Goal: Transaction & Acquisition: Purchase product/service

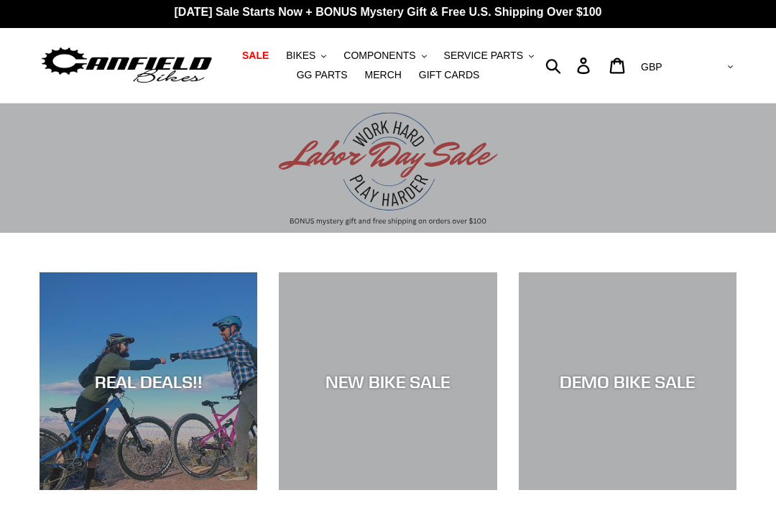
scroll to position [4, 0]
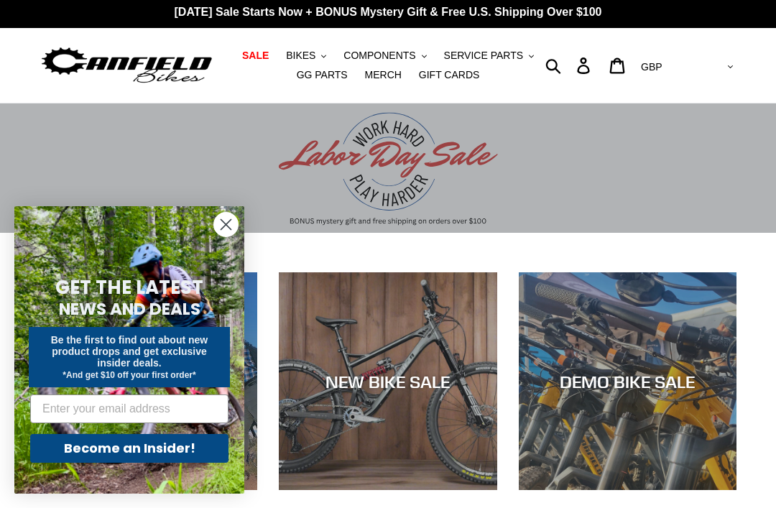
click at [237, 229] on circle "Close dialog" at bounding box center [226, 225] width 24 height 24
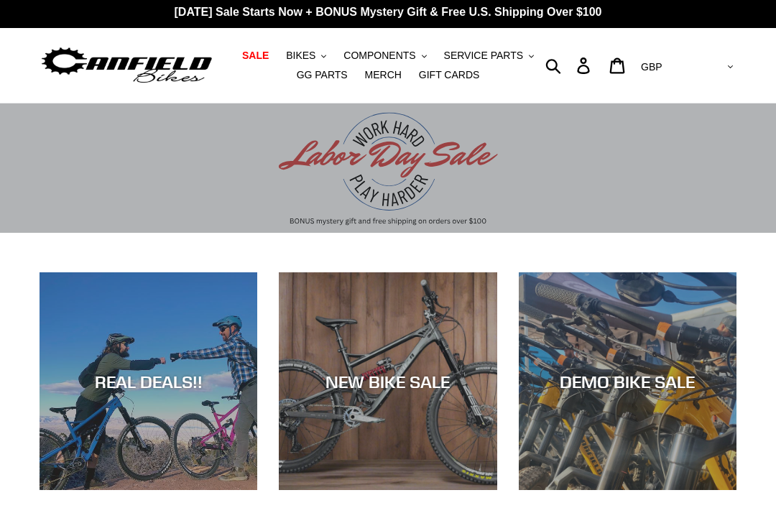
click at [717, 66] on select "AED AFN ALL AMD ANG AUD AWG AZN BAM BBD BDT BGN BIF BND BOB BSD BWP BZD CAD CDF…" at bounding box center [685, 67] width 101 height 27
click at [323, 56] on icon ".cls-1{fill:#231f20}" at bounding box center [323, 56] width 5 height 5
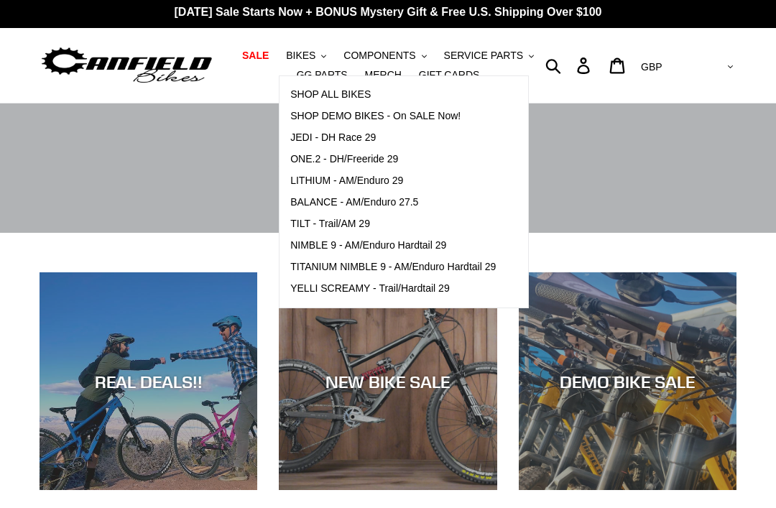
click at [366, 143] on span "JEDI - DH Race 29" at bounding box center [333, 138] width 86 height 12
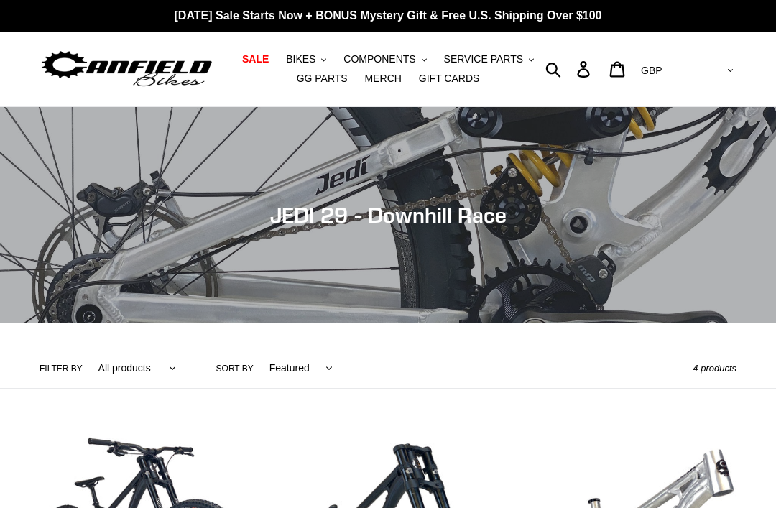
click at [327, 63] on button "BIKES .cls-1{fill:#231f20}" at bounding box center [306, 59] width 55 height 19
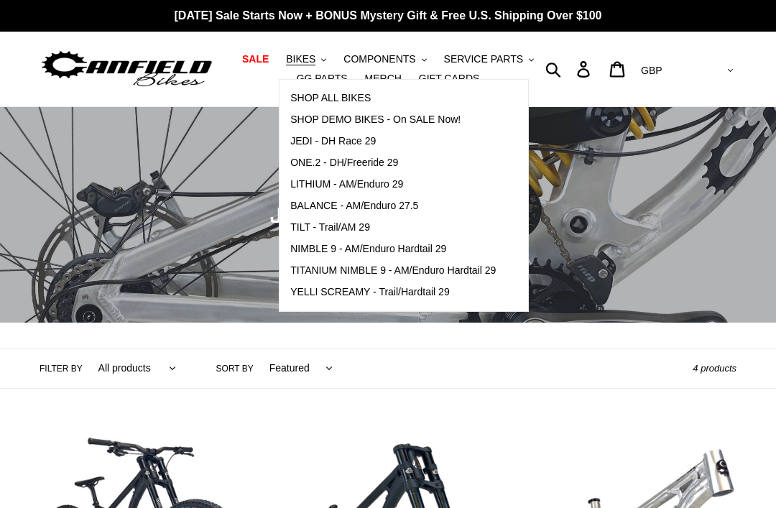
click at [397, 167] on span "ONE.2 - DH/Freeride 29" at bounding box center [344, 163] width 108 height 12
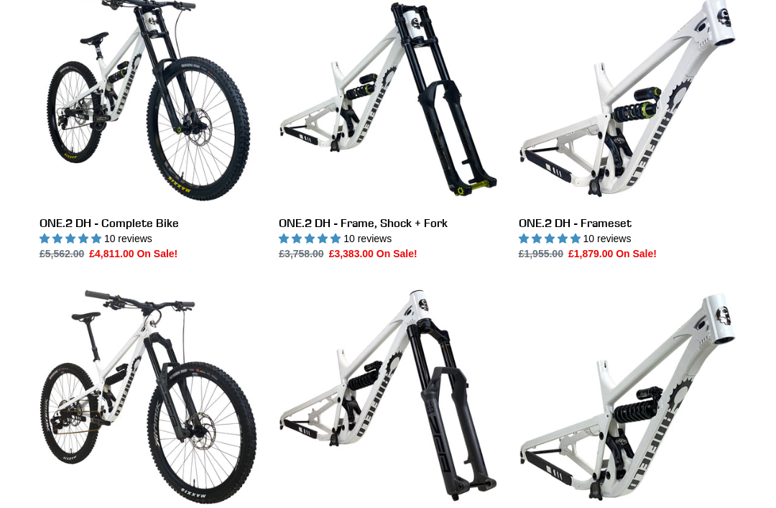
scroll to position [538, 0]
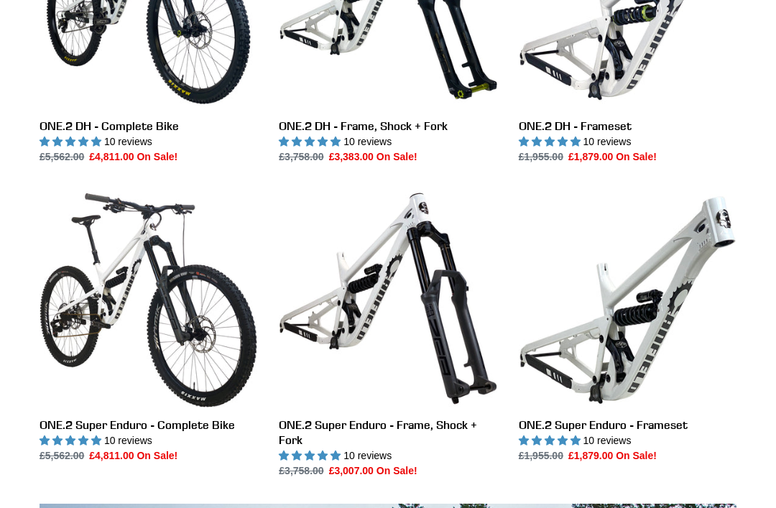
click at [177, 354] on link "ONE.2 Super Enduro - Complete Bike" at bounding box center [149, 327] width 218 height 274
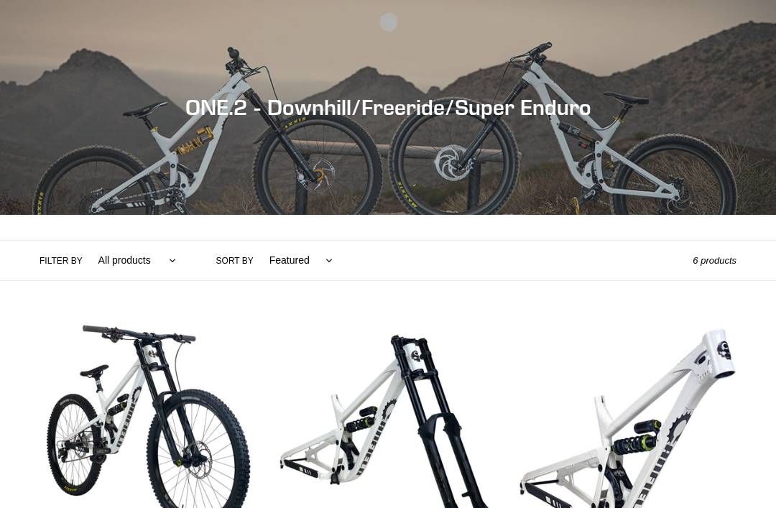
scroll to position [0, 0]
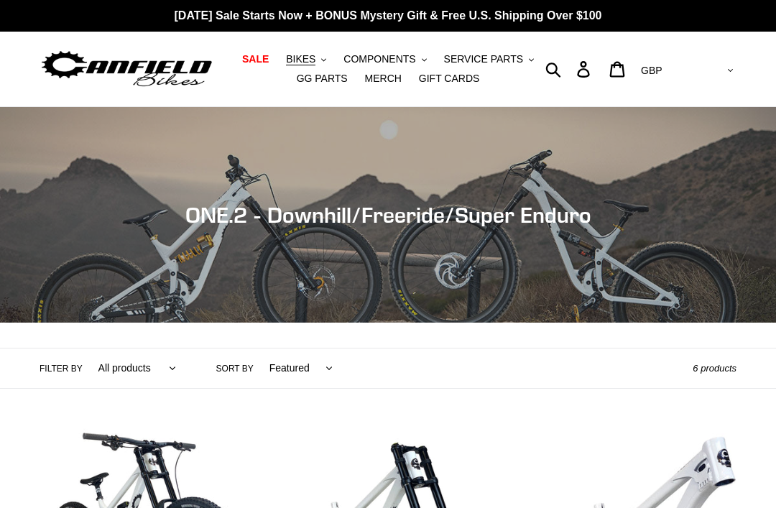
click at [328, 59] on button "BIKES .cls-1{fill:#231f20}" at bounding box center [306, 59] width 55 height 19
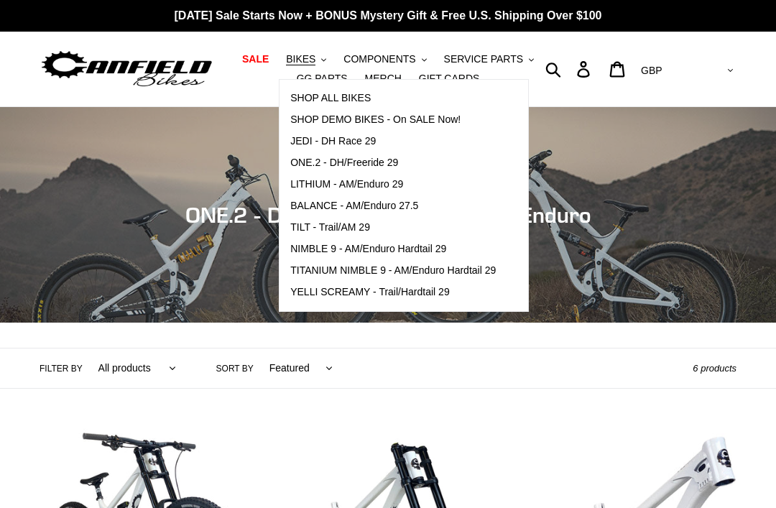
click at [402, 177] on link "LITHIUM - AM/Enduro 29" at bounding box center [393, 185] width 227 height 22
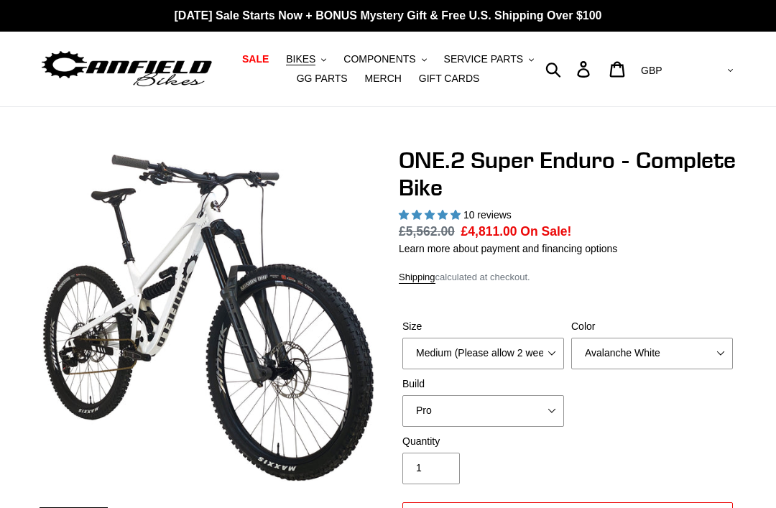
select select "Large (Sold Out)"
select select "highest-rating"
click at [645, 346] on select "Avalanche White Bentonite Grey" at bounding box center [652, 354] width 162 height 32
select select "Bentonite Grey"
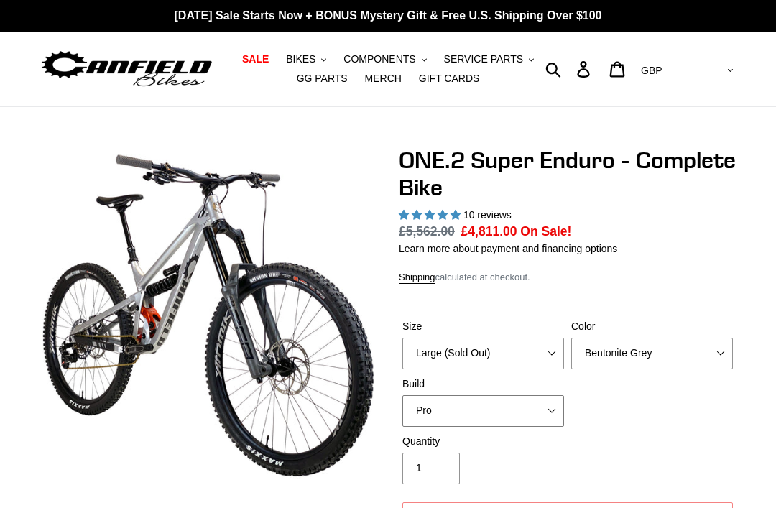
click at [543, 395] on select "Pro" at bounding box center [483, 411] width 162 height 32
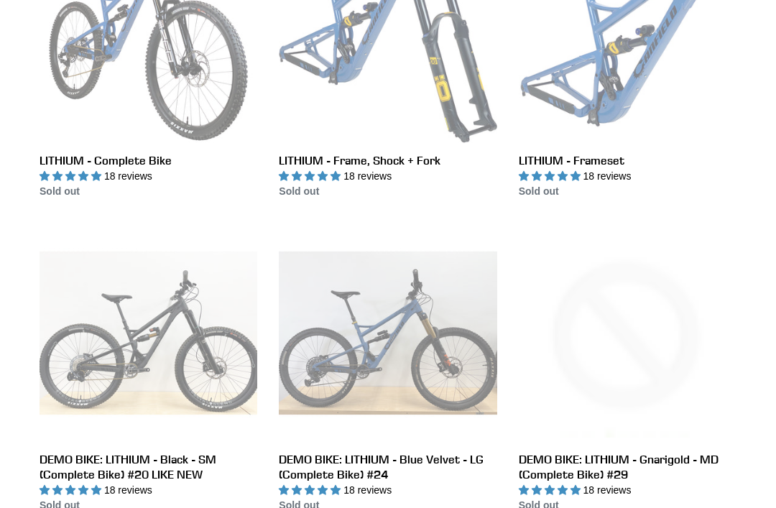
scroll to position [503, 0]
click at [195, 42] on link "LITHIUM - Complete Bike" at bounding box center [149, 62] width 218 height 274
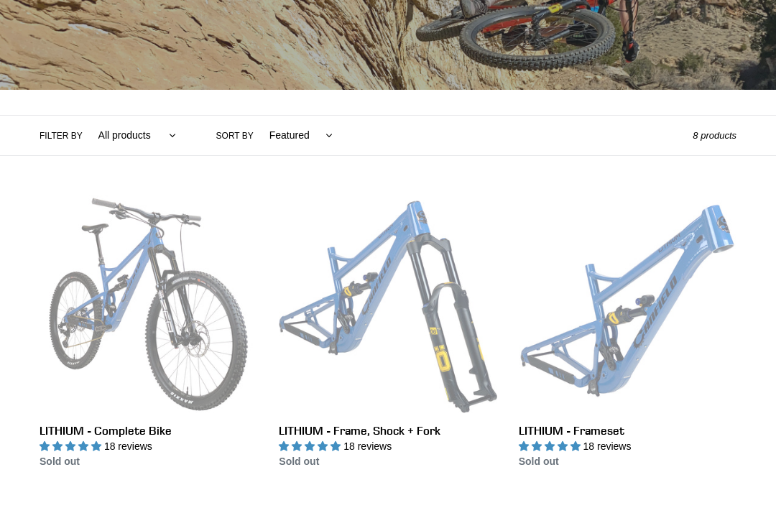
scroll to position [233, 0]
click at [338, 272] on link "LITHIUM - Frame, Shock + Fork" at bounding box center [388, 332] width 218 height 274
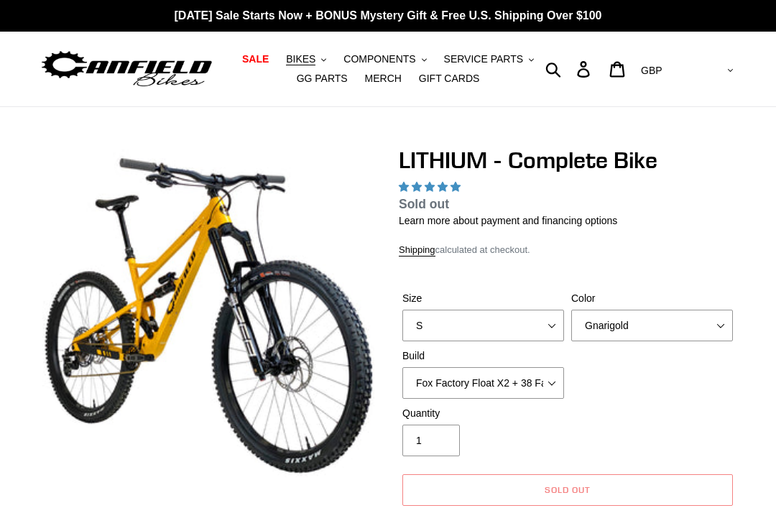
select select "XL"
select select "highest-rating"
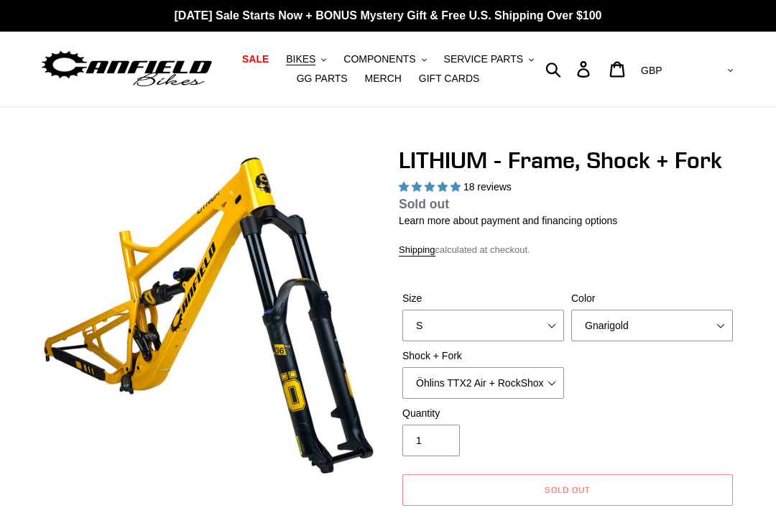
select select "highest-rating"
click at [425, 320] on select "S M L XL" at bounding box center [483, 326] width 162 height 32
select select "XL"
click at [423, 379] on select "Öhlins TTX2 Air + RockShox Zeb Ultimate 170mm Fox FLOAT X2 Factory + Fox 38 FLO…" at bounding box center [483, 383] width 162 height 32
select select "EXT Storia V3-S + EXT Era V2.1 170mm"
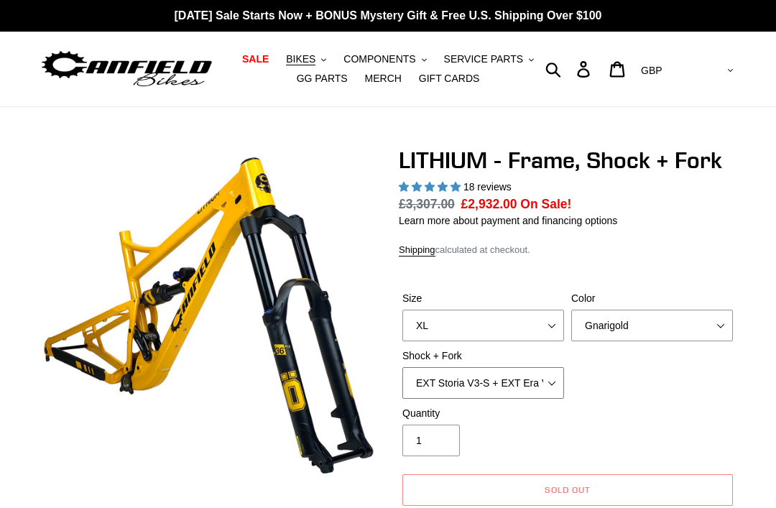
click at [439, 379] on select "Öhlins TTX2 Air + RockShox Zeb Ultimate 170mm Fox FLOAT X2 Factory + Fox 38 FLO…" at bounding box center [483, 383] width 162 height 32
click at [445, 371] on select "Öhlins TTX2 Air + RockShox Zeb Ultimate 170mm Fox FLOAT X2 Factory + Fox 38 FLO…" at bounding box center [483, 383] width 162 height 32
click at [633, 322] on select "Gnarigold Blue Velvet Stealth Black" at bounding box center [652, 326] width 162 height 32
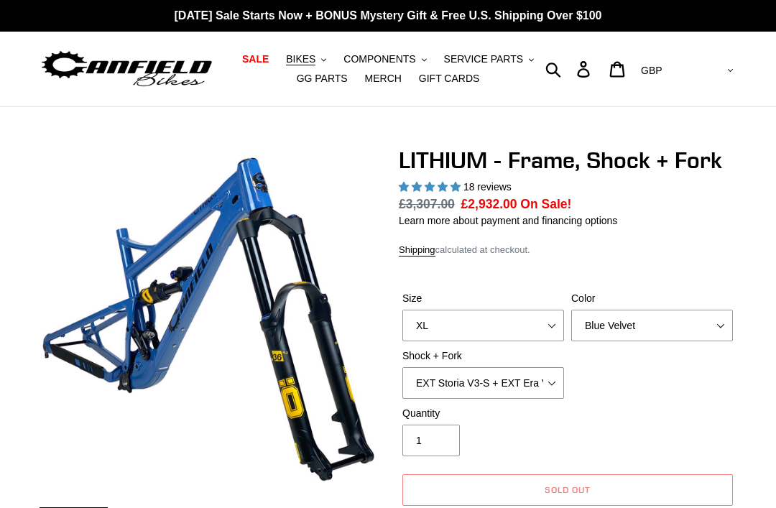
click at [617, 292] on label "Color" at bounding box center [652, 298] width 162 height 15
click at [617, 310] on select "Gnarigold Blue Velvet Stealth Black" at bounding box center [652, 326] width 162 height 32
select select "Stealth Black"
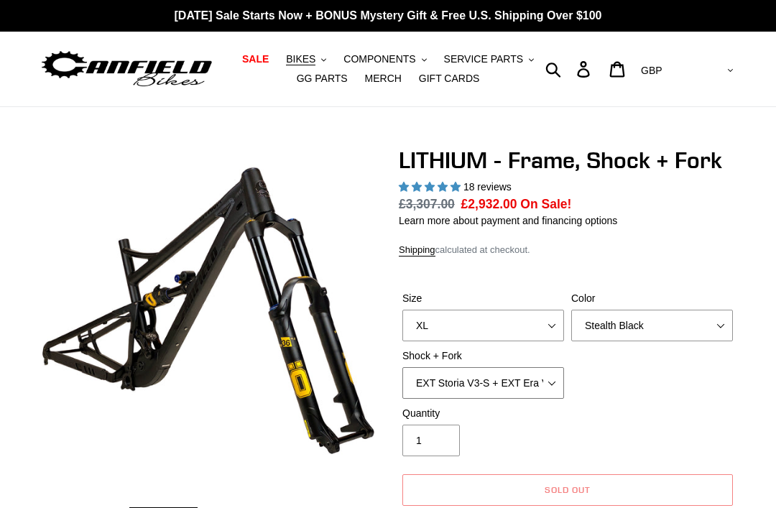
click at [430, 375] on select "Öhlins TTX2 Air + RockShox Zeb Ultimate 170mm Fox FLOAT X2 Factory + Fox 38 FLO…" at bounding box center [483, 383] width 162 height 32
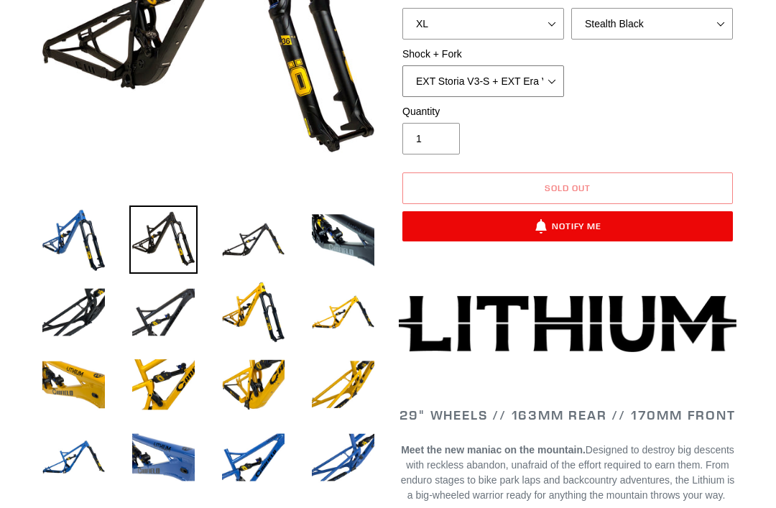
scroll to position [302, 0]
click at [230, 249] on img at bounding box center [253, 240] width 68 height 68
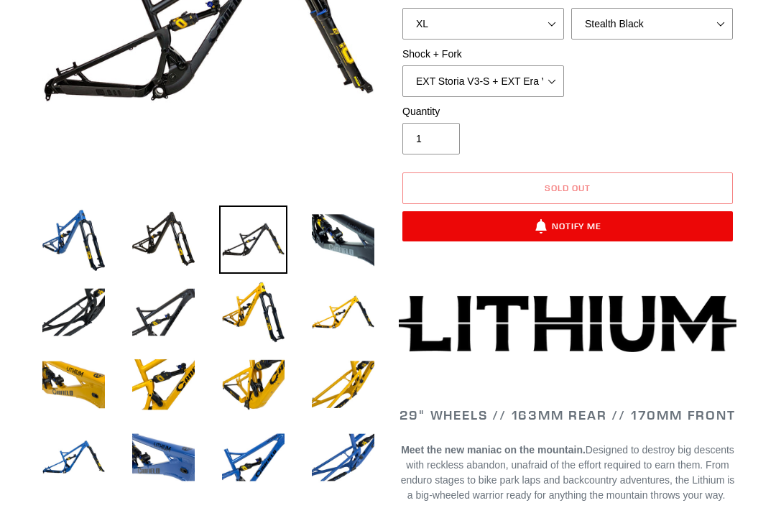
click at [323, 241] on img at bounding box center [343, 240] width 68 height 68
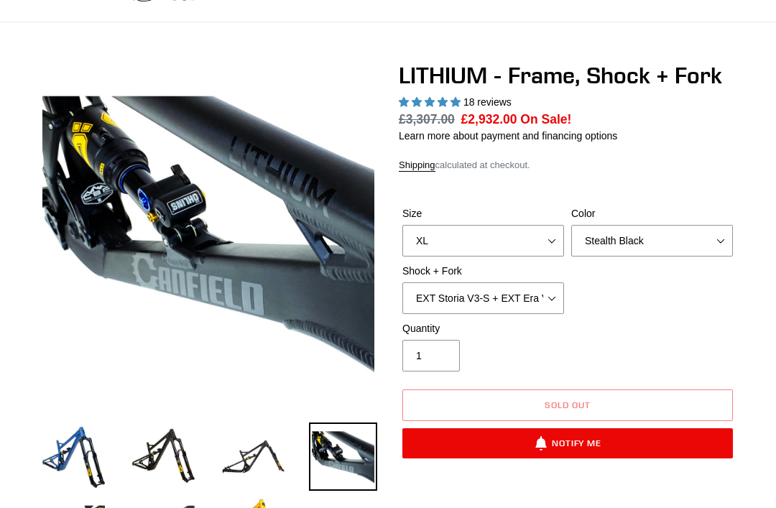
scroll to position [126, 0]
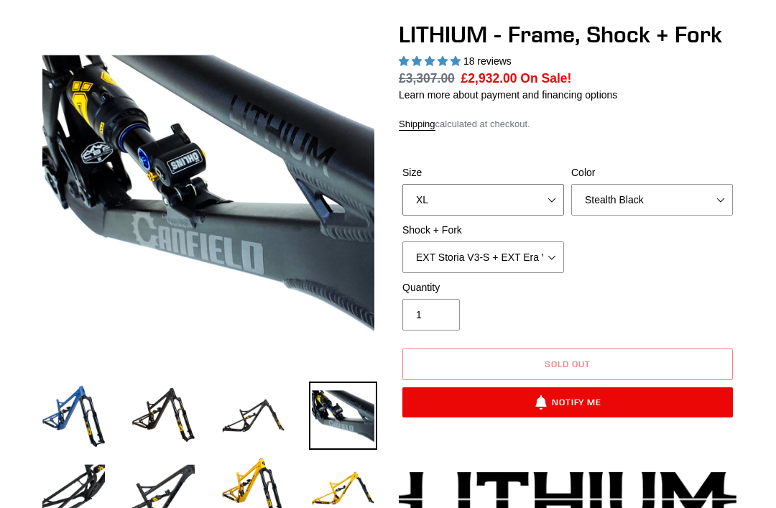
click at [430, 195] on select "S M L XL" at bounding box center [483, 200] width 162 height 32
select select "L"
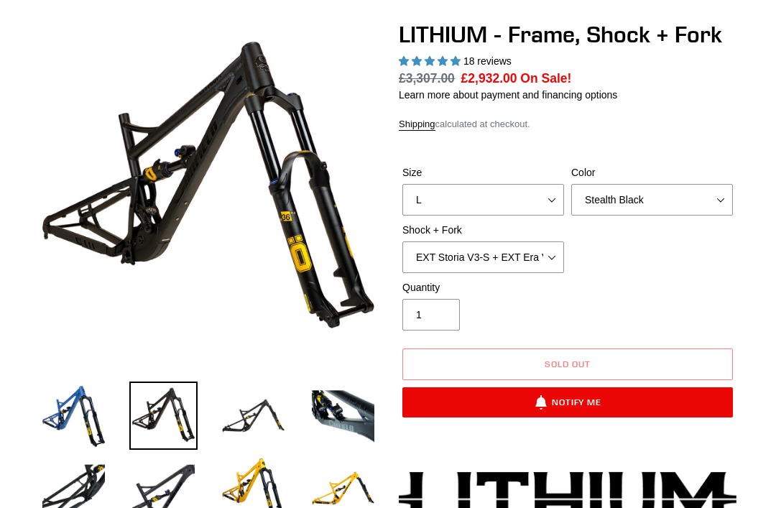
click at [532, 228] on label "Shock + Fork" at bounding box center [483, 230] width 162 height 15
click at [532, 241] on select "Öhlins TTX2 Air + RockShox Zeb Ultimate 170mm Fox FLOAT X2 Factory + Fox 38 FLO…" at bounding box center [483, 257] width 162 height 32
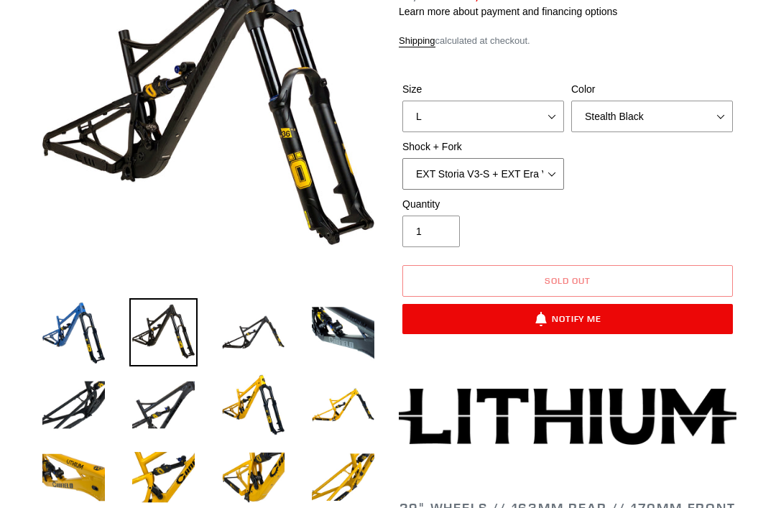
scroll to position [207, 0]
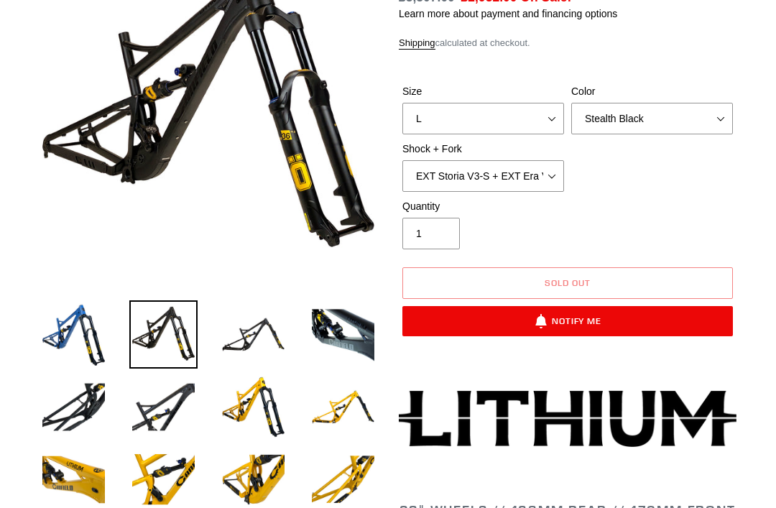
click at [255, 333] on img at bounding box center [253, 334] width 68 height 68
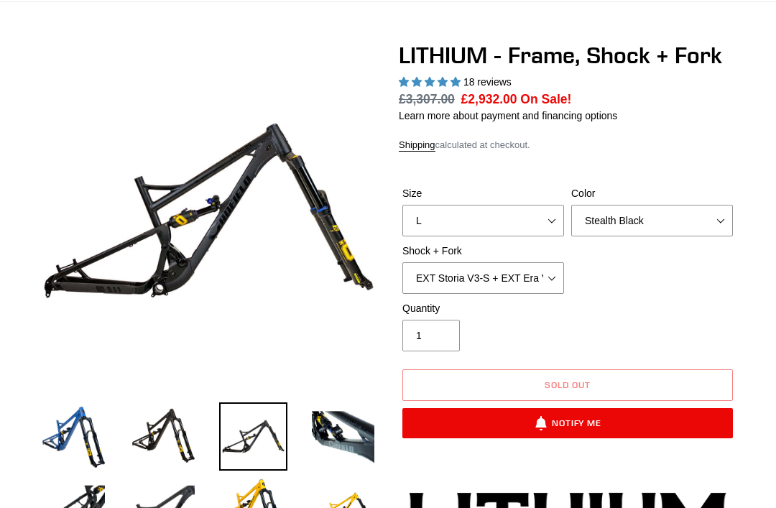
scroll to position [0, 0]
